Goal: Task Accomplishment & Management: Use online tool/utility

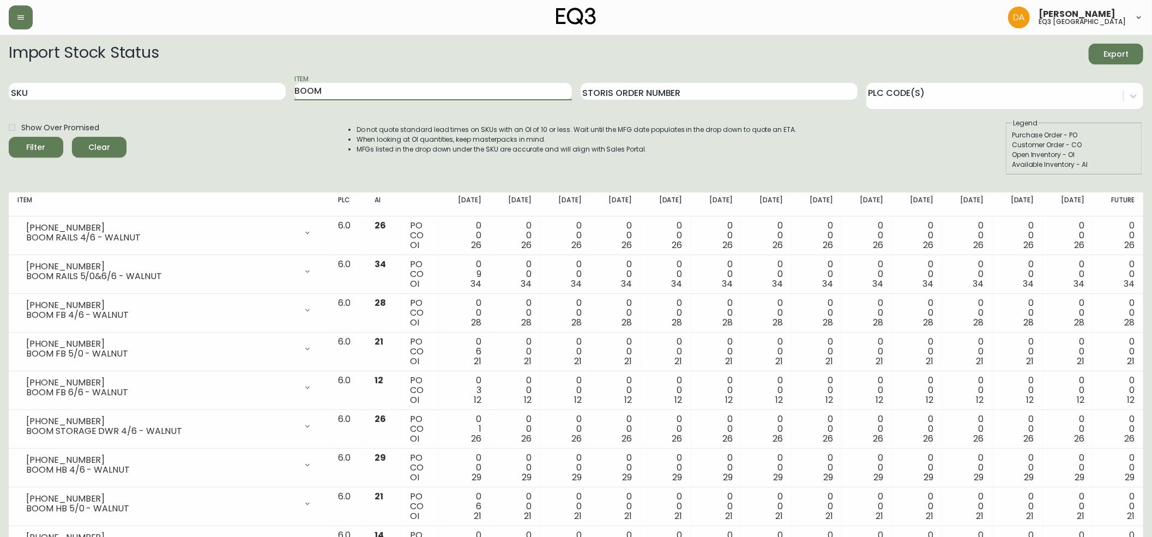
drag, startPoint x: 378, startPoint y: 95, endPoint x: 263, endPoint y: 76, distance: 117.0
click at [266, 77] on div "SKU Item BOOM Storis Order Number PLC Code(s)" at bounding box center [576, 91] width 1134 height 35
click at [953, 136] on div "Show Over Promised Filter Clear Do not quote standard lead times on SKUs with a…" at bounding box center [576, 146] width 1134 height 57
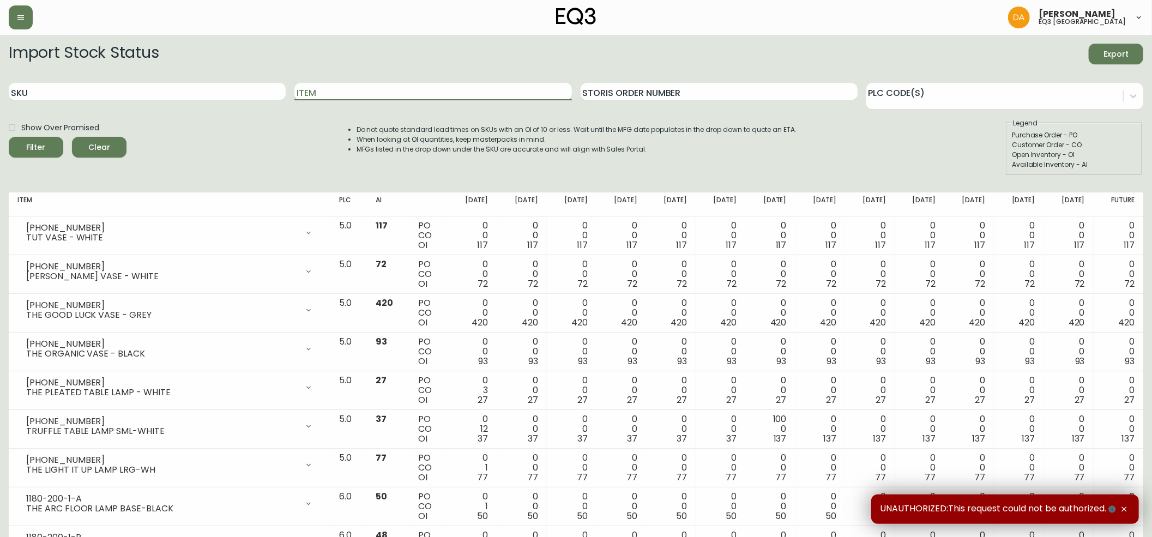
click at [367, 99] on input "Item" at bounding box center [432, 91] width 277 height 17
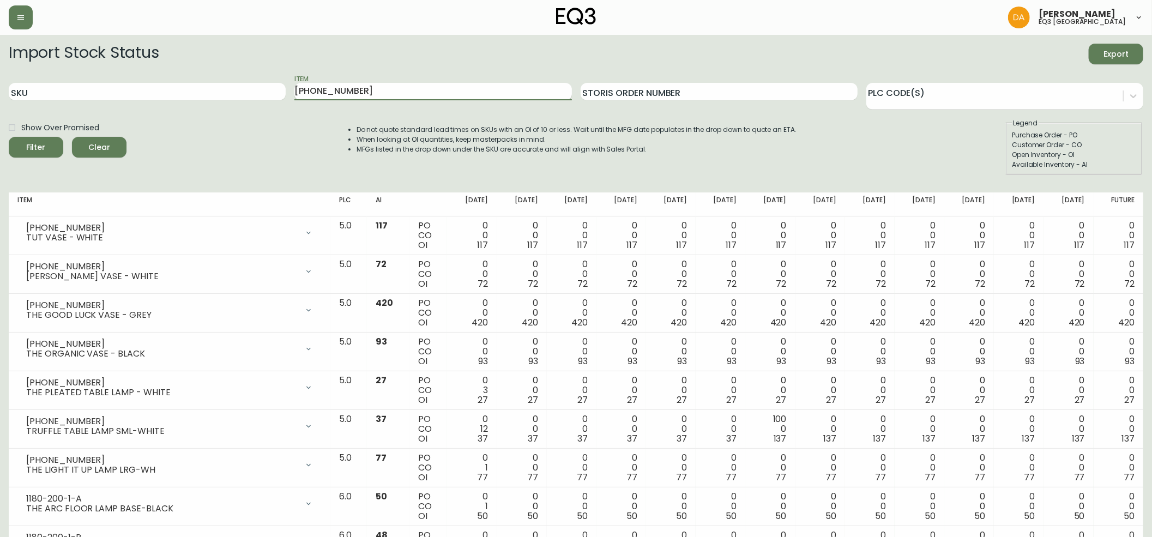
type input "7130-435-13"
click at [9, 137] on button "Filter" at bounding box center [36, 147] width 55 height 21
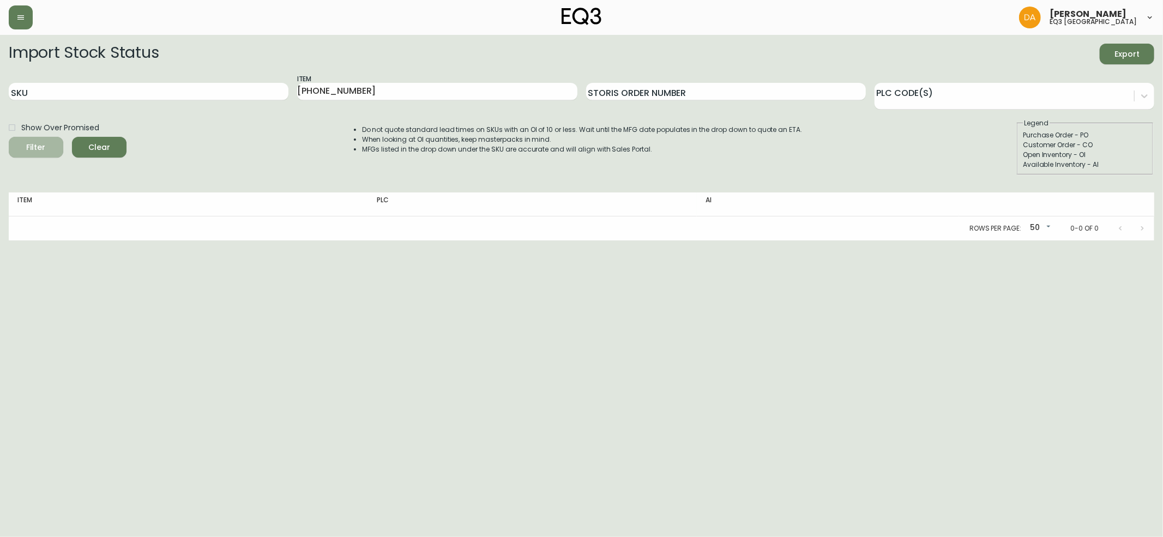
drag, startPoint x: 55, startPoint y: 150, endPoint x: 230, endPoint y: 127, distance: 177.1
click at [55, 150] on button "Filter" at bounding box center [36, 147] width 55 height 21
drag, startPoint x: 378, startPoint y: 92, endPoint x: 192, endPoint y: 94, distance: 185.4
click at [192, 94] on div "SKU Item 7130-435-13 Storis Order Number PLC Code(s)" at bounding box center [581, 91] width 1145 height 35
click at [138, 94] on input "SKU" at bounding box center [149, 91] width 280 height 17
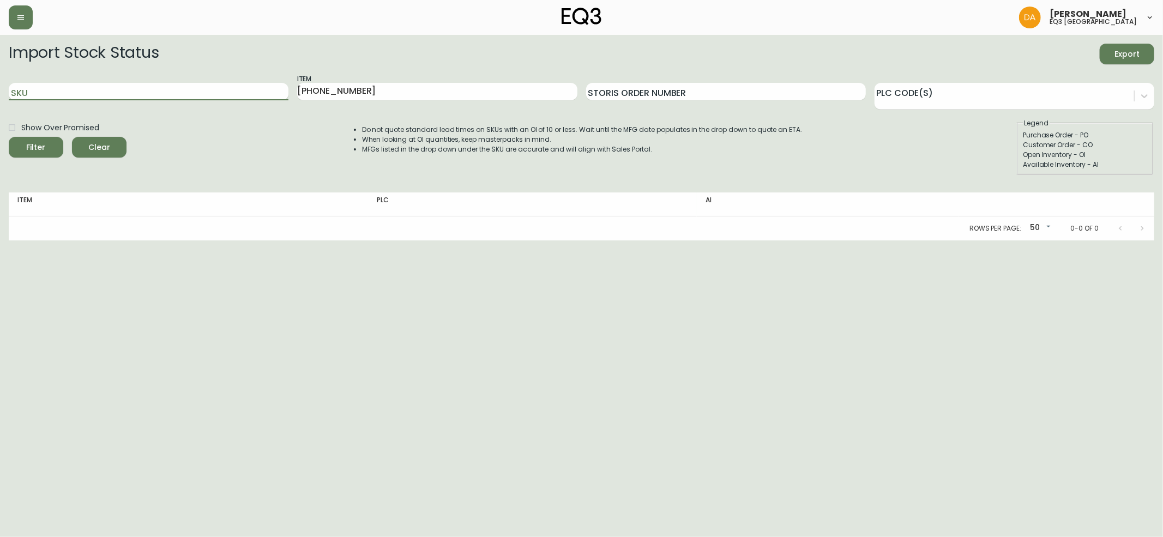
paste input "7130-435-13"
type input "7130-435-13"
click at [179, 94] on div "SKU 7130-435-13 Item 7130-435-13 Storis Order Number PLC Code(s)" at bounding box center [581, 91] width 1145 height 35
click at [22, 146] on span "Filter" at bounding box center [35, 148] width 37 height 14
